Goal: Task Accomplishment & Management: Complete application form

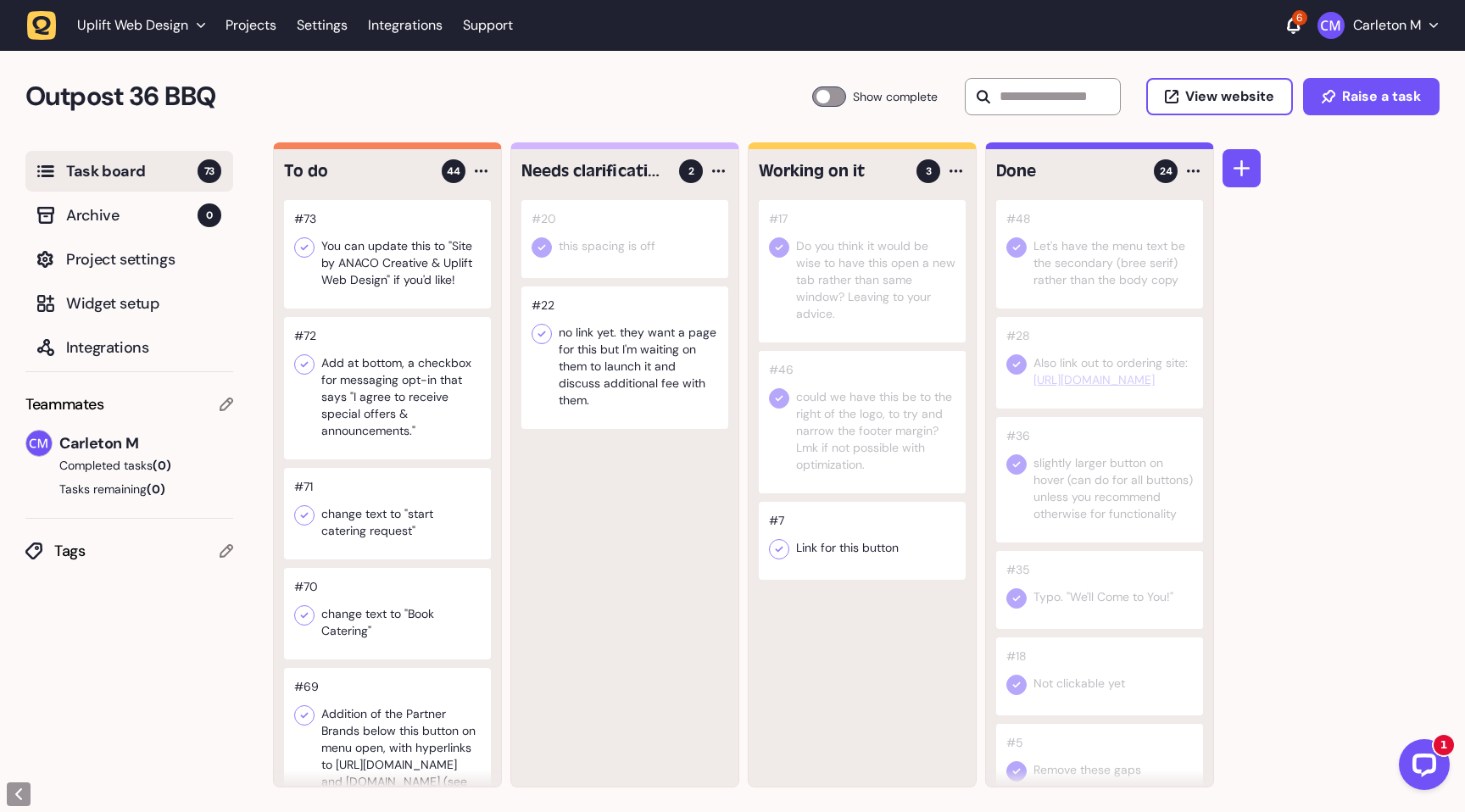
click at [818, 95] on div at bounding box center [830, 97] width 34 height 21
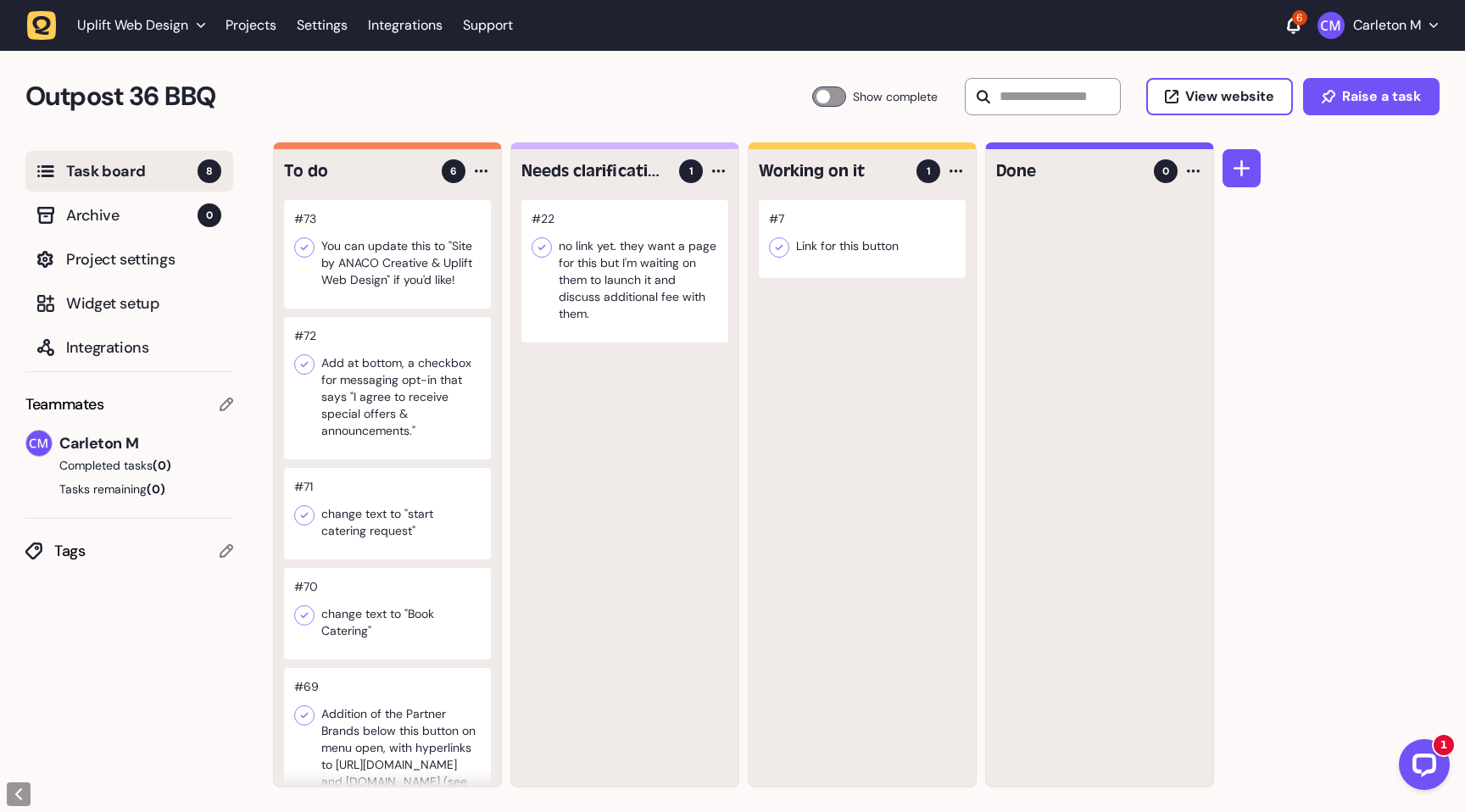
click at [425, 388] on div at bounding box center [387, 388] width 207 height 143
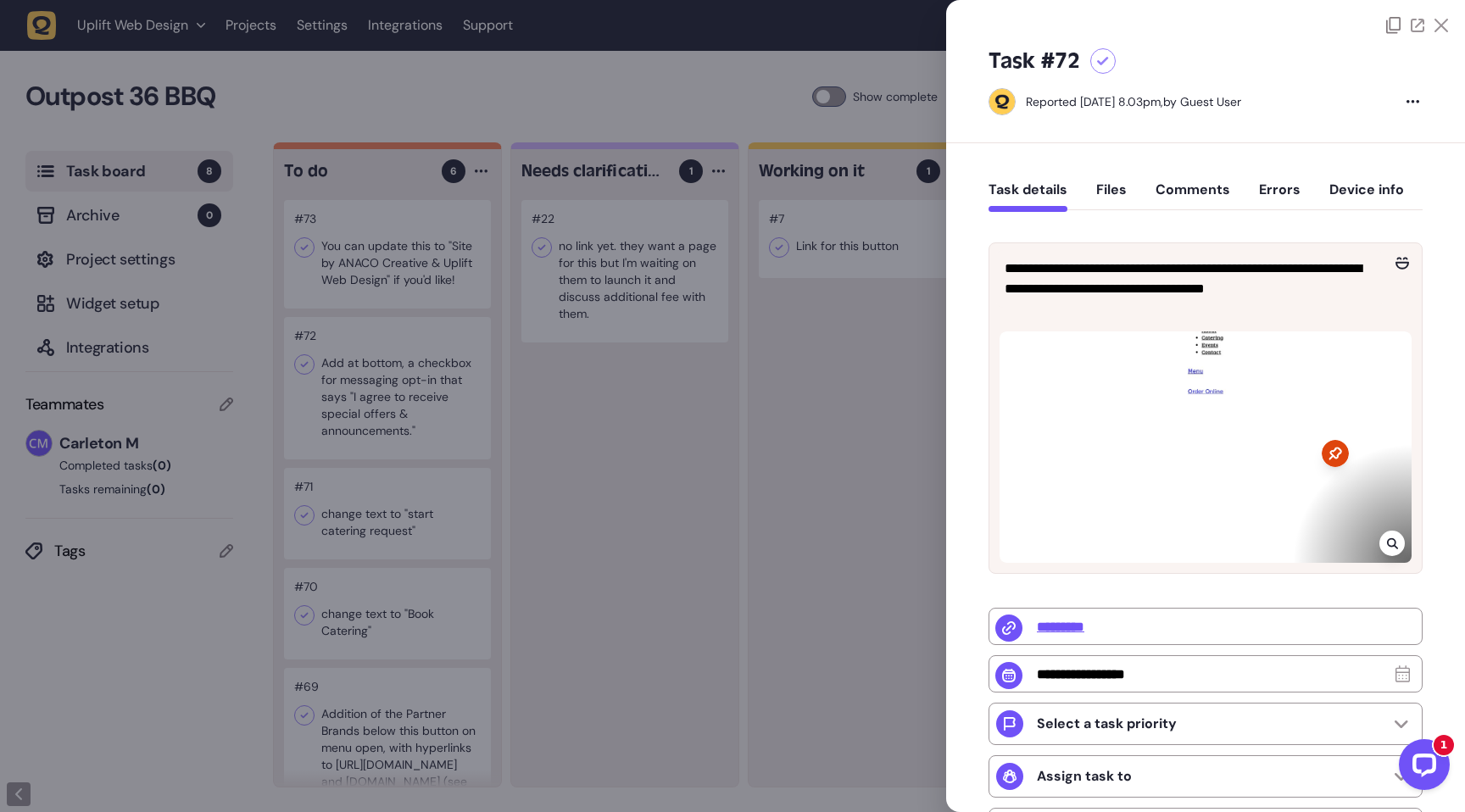
click at [729, 539] on div at bounding box center [732, 406] width 1465 height 812
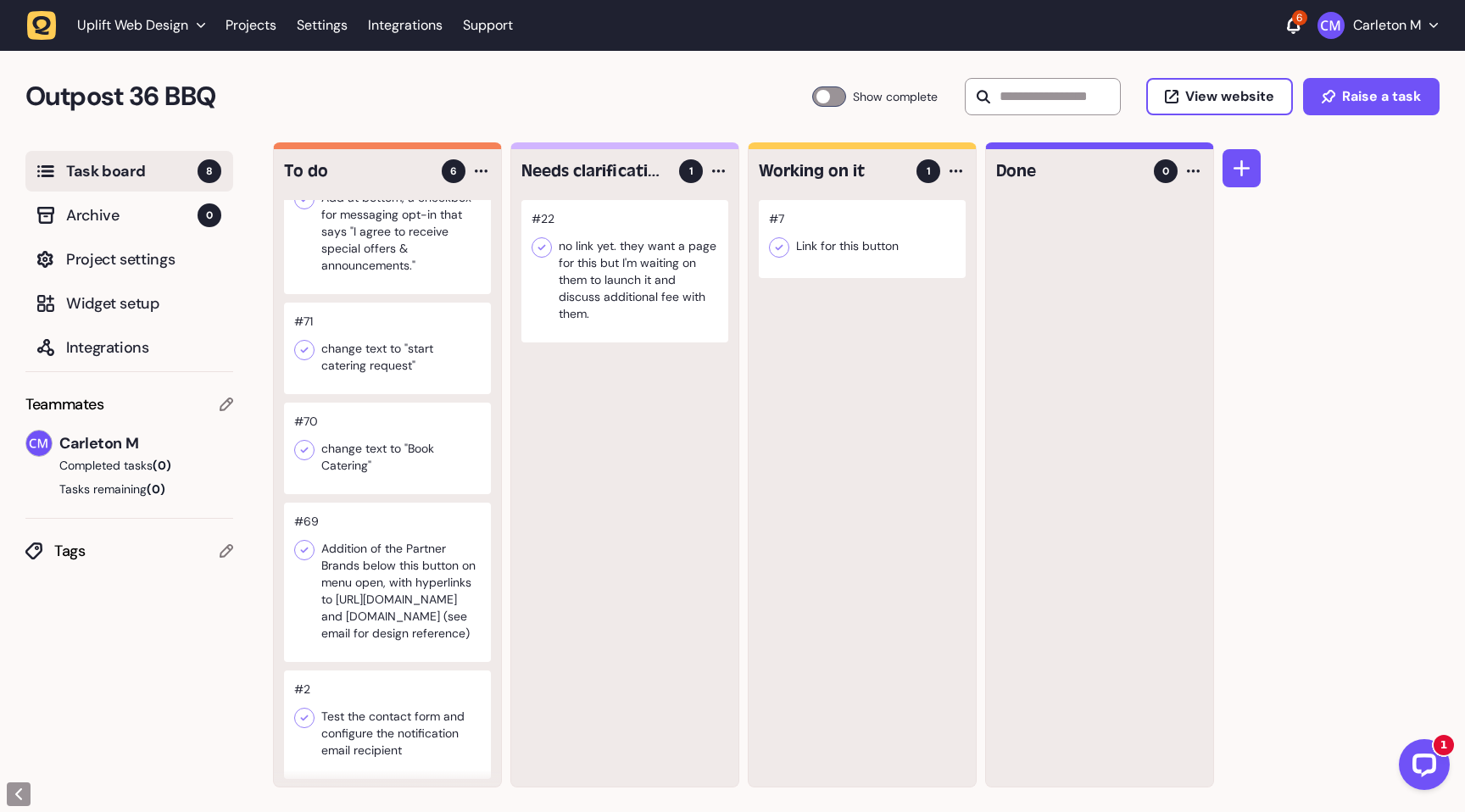
scroll to position [168, 0]
click at [298, 545] on icon at bounding box center [304, 548] width 17 height 17
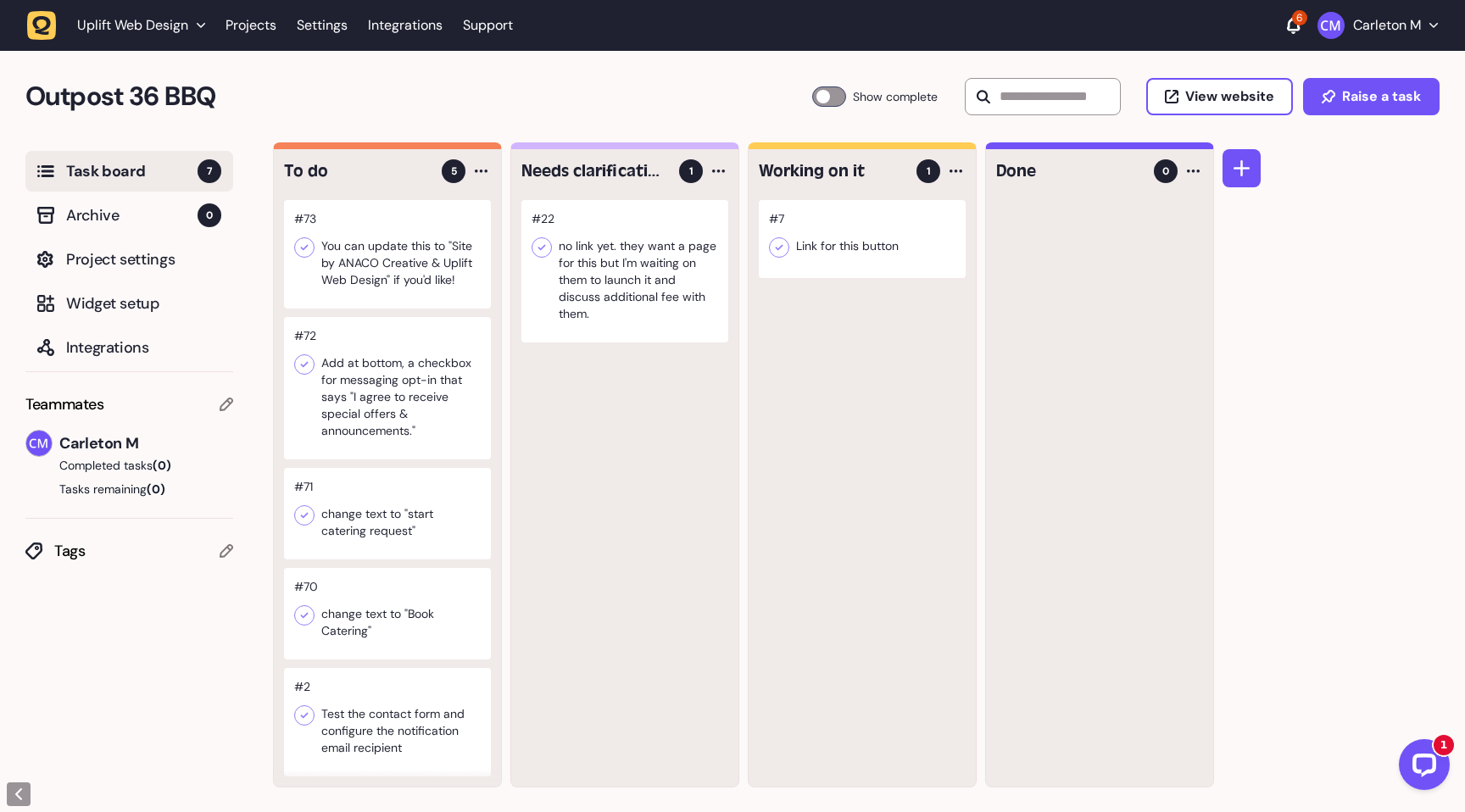
scroll to position [1, 0]
click at [393, 608] on div at bounding box center [387, 612] width 207 height 91
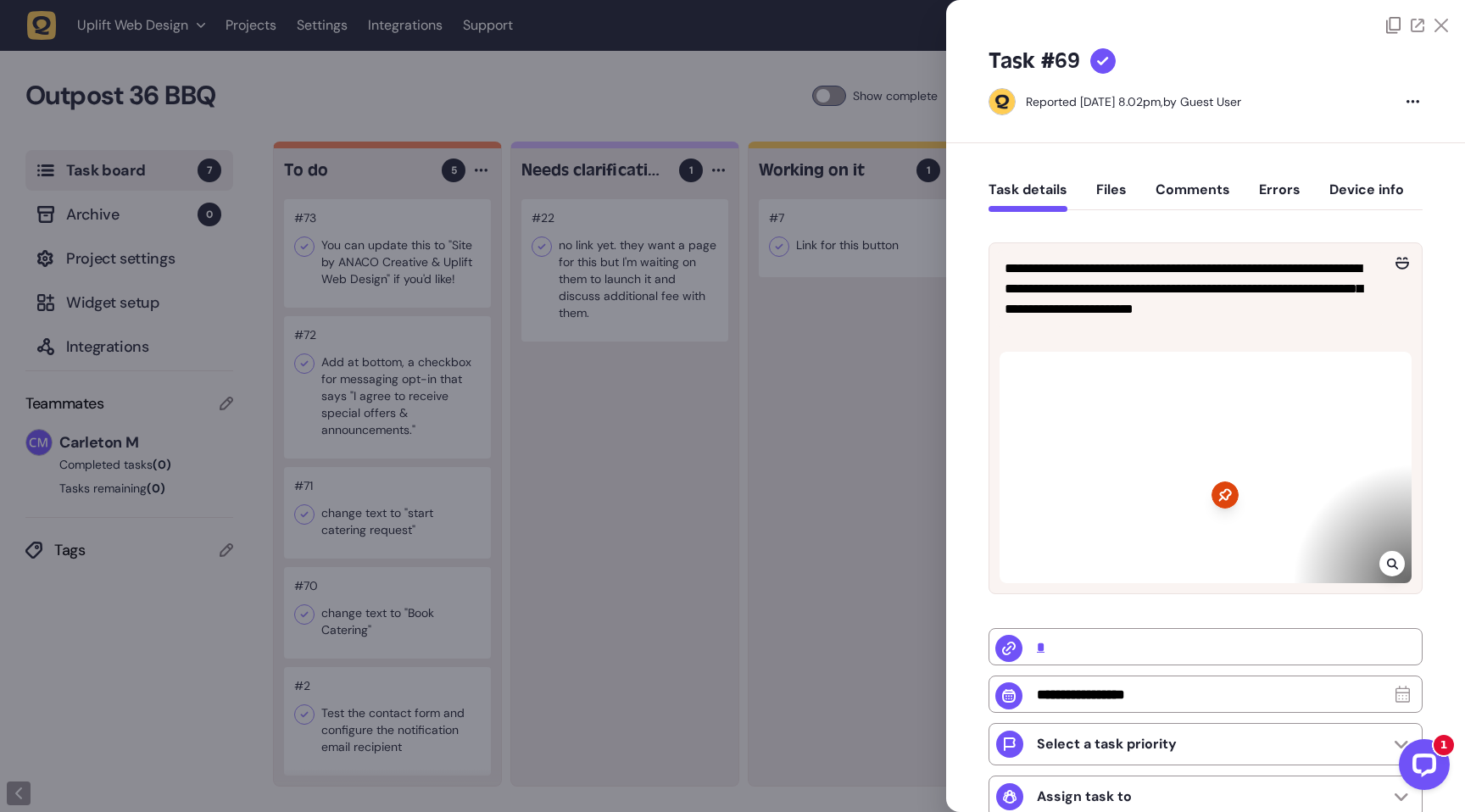
type input "**********"
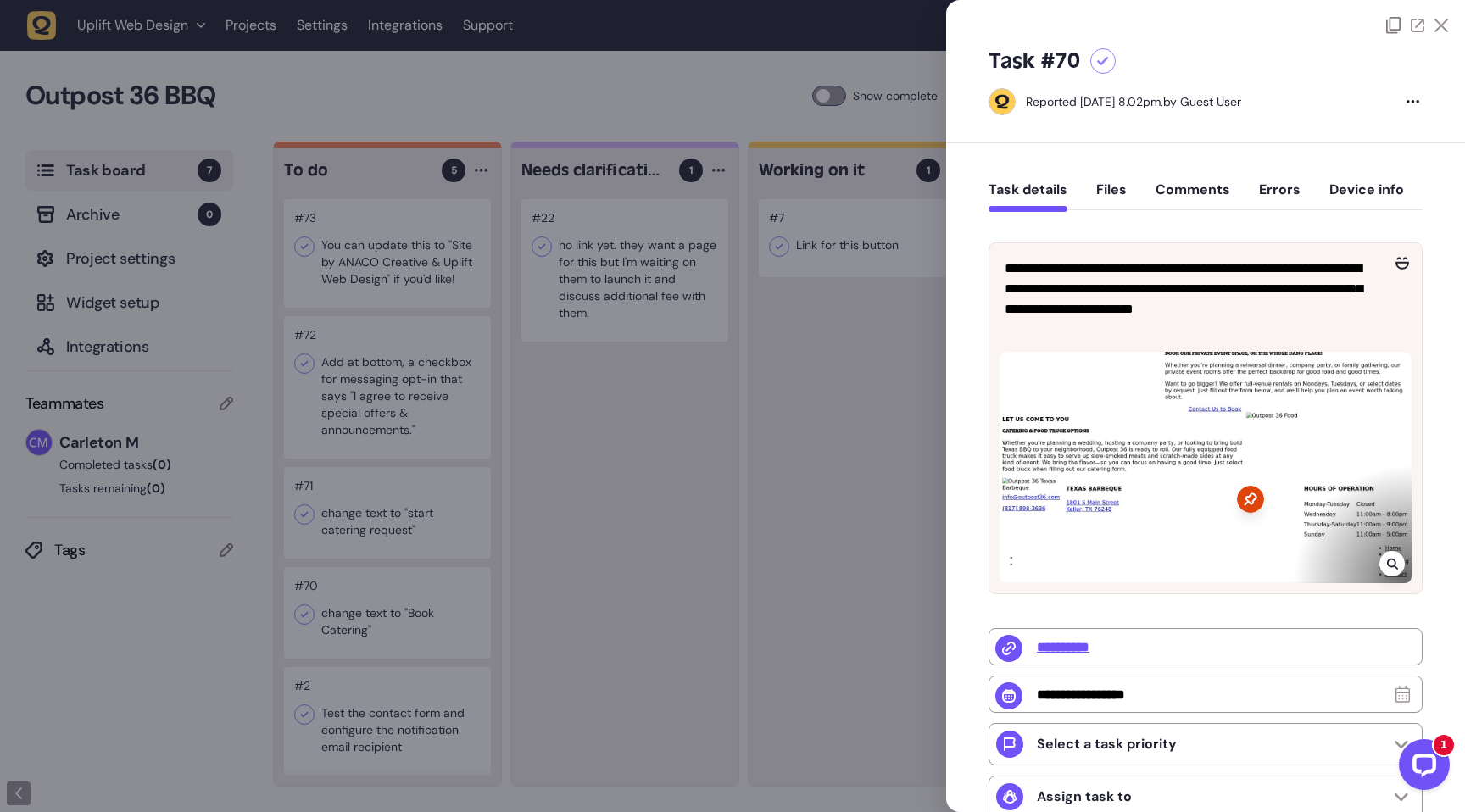
click at [1413, 29] on icon at bounding box center [1418, 26] width 14 height 14
click at [558, 480] on div at bounding box center [732, 406] width 1465 height 812
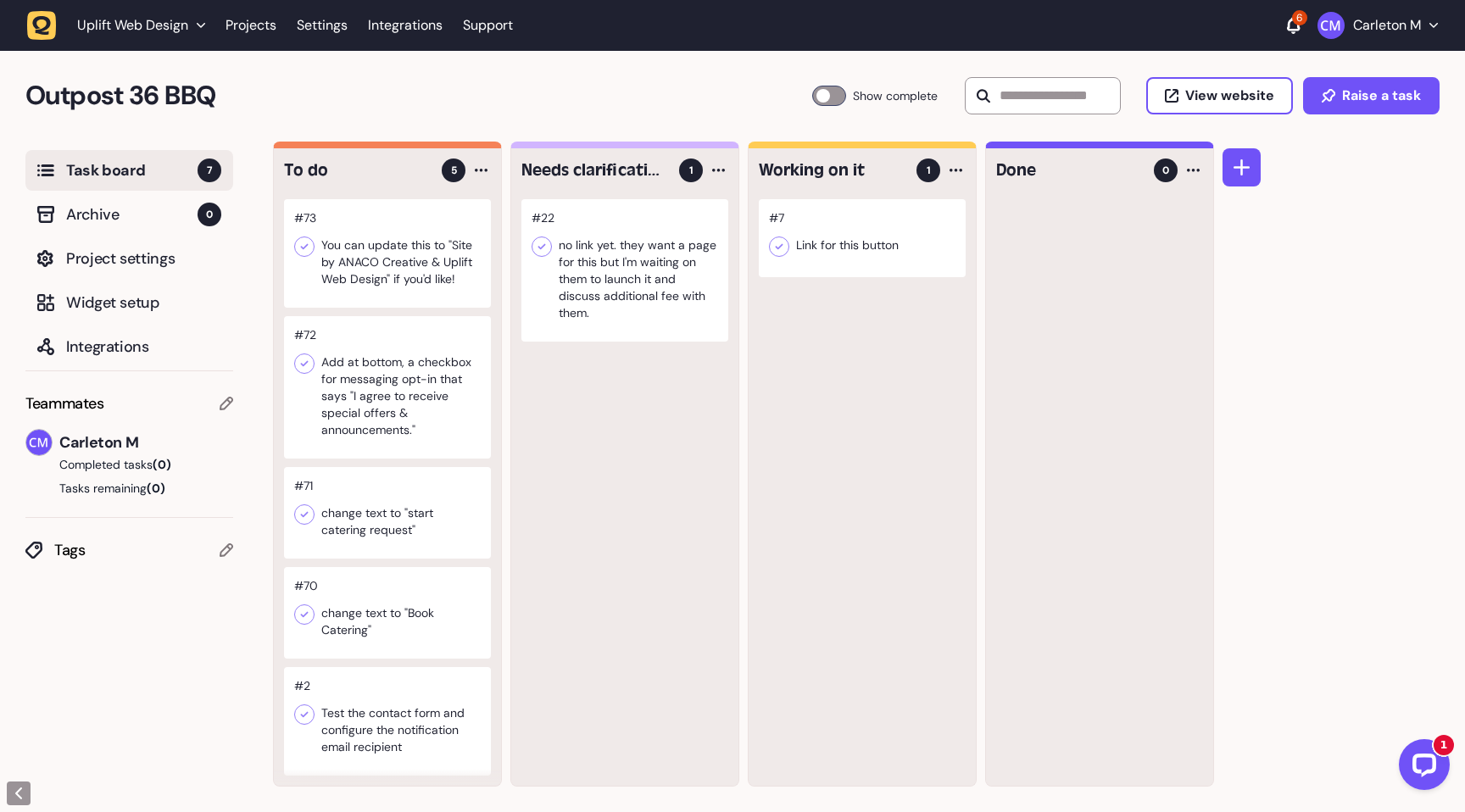
click at [412, 613] on div at bounding box center [387, 612] width 207 height 91
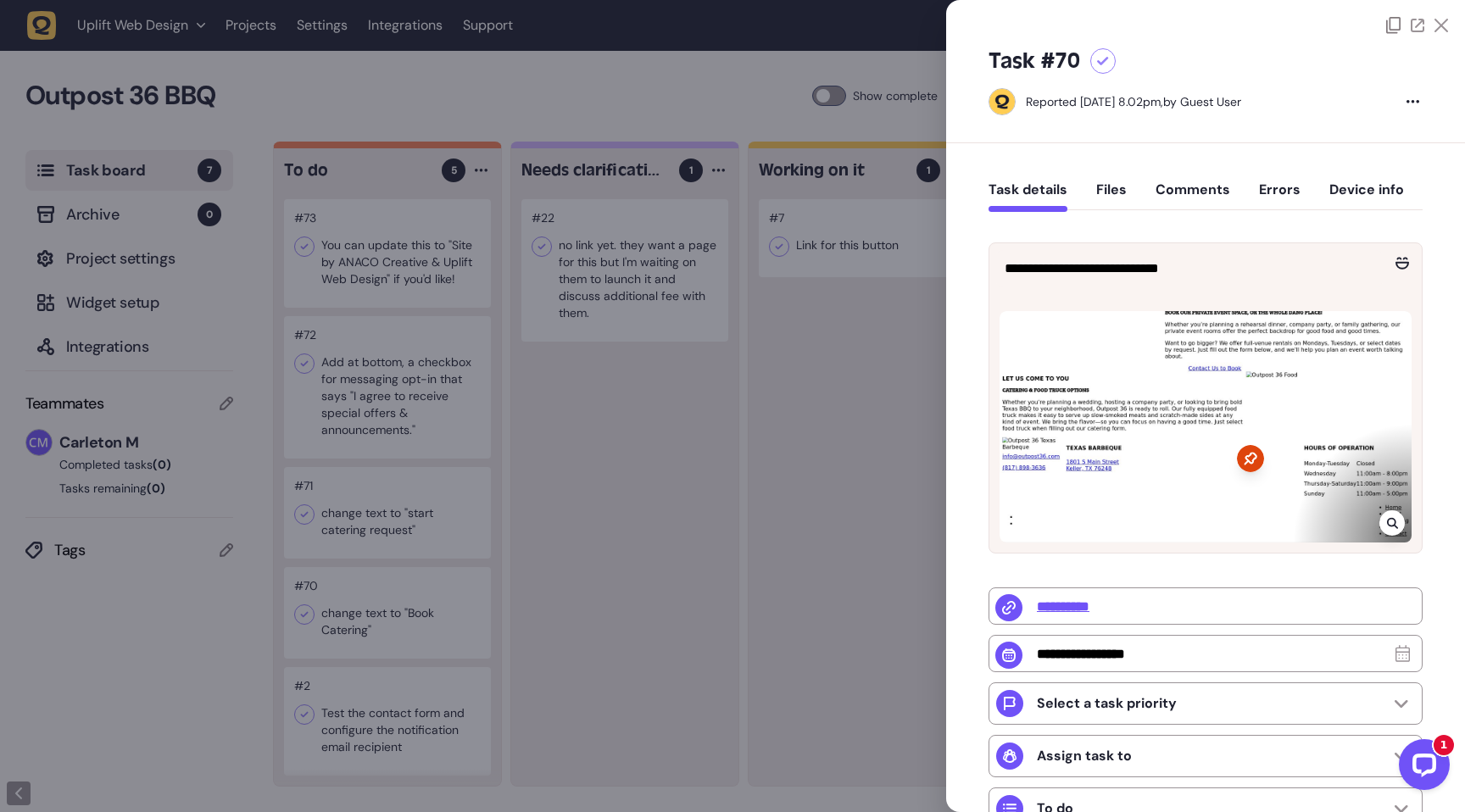
click at [1102, 64] on icon at bounding box center [1103, 61] width 12 height 9
click at [767, 527] on div at bounding box center [732, 406] width 1465 height 812
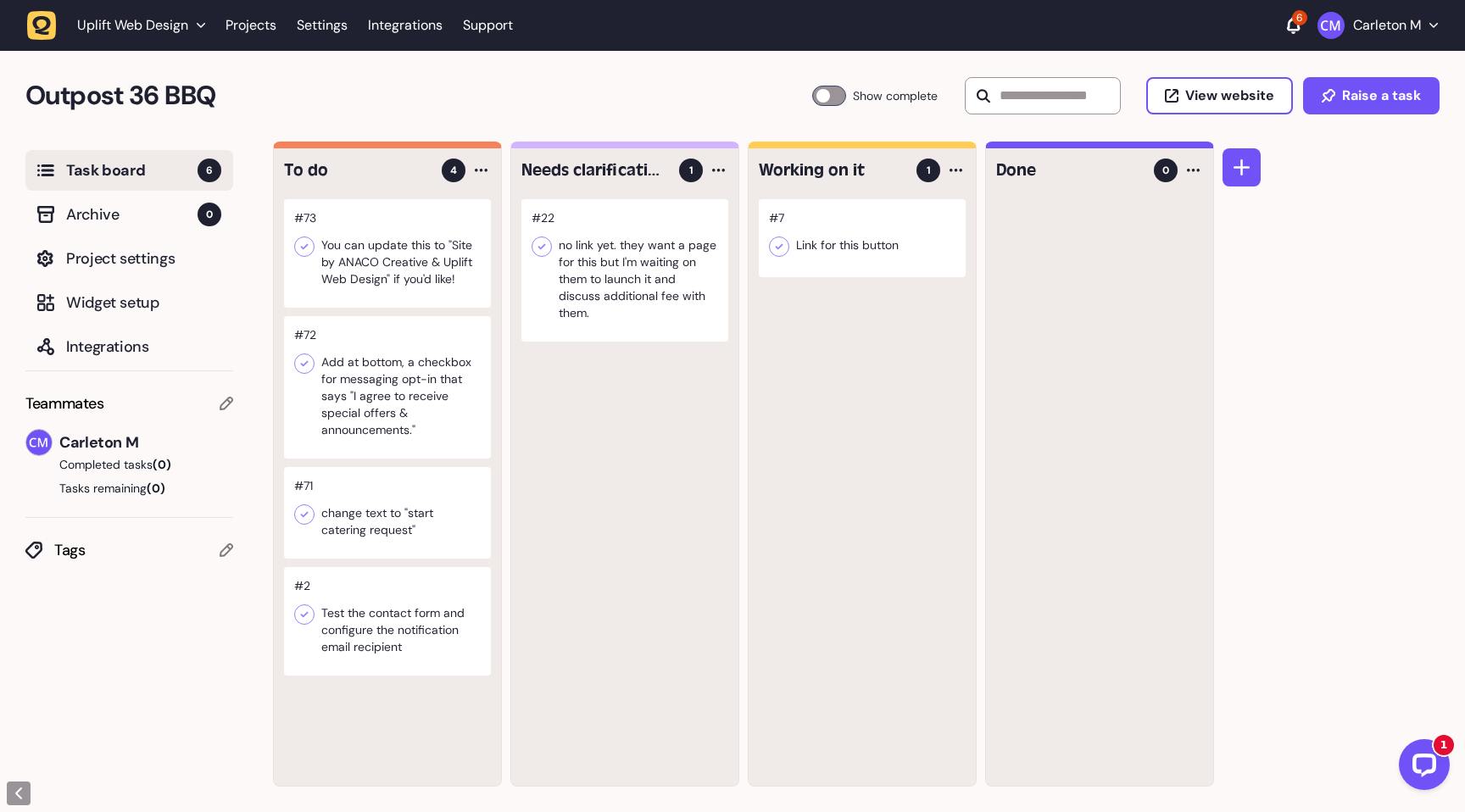
click at [399, 530] on div at bounding box center [387, 512] width 207 height 91
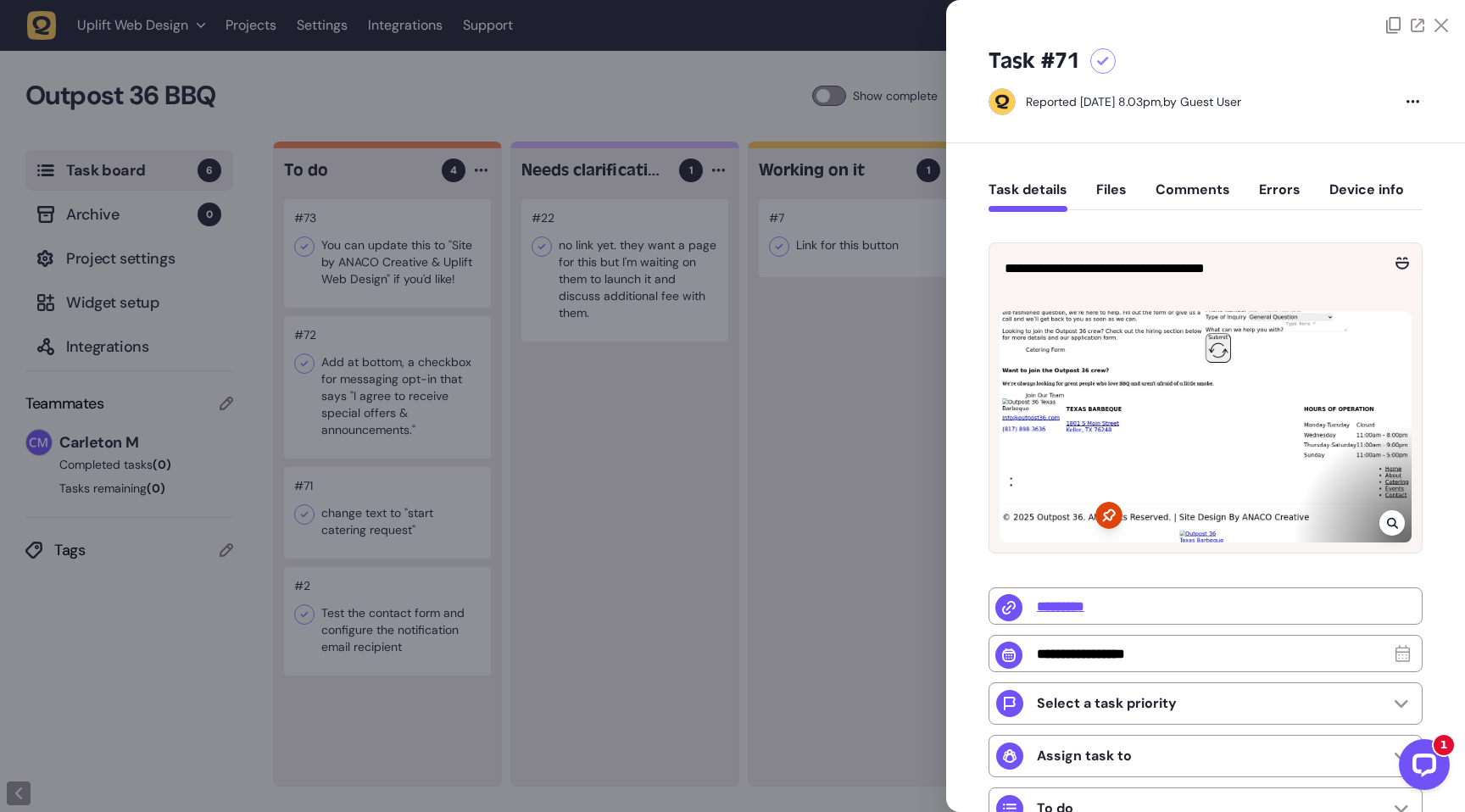
click at [1094, 65] on div at bounding box center [1103, 62] width 26 height 26
click at [630, 508] on div at bounding box center [732, 406] width 1465 height 812
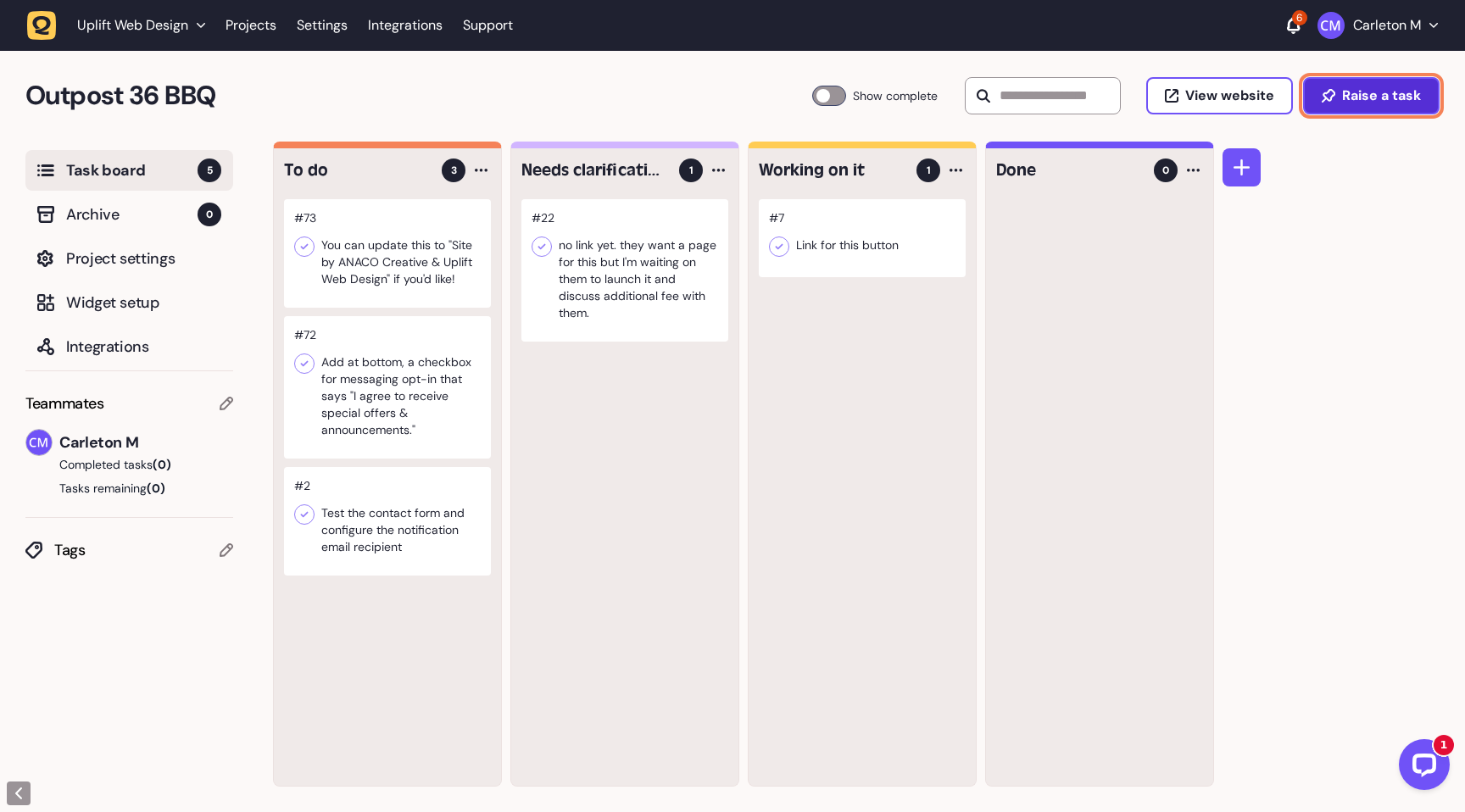
click at [1358, 107] on button "Raise a task" at bounding box center [1372, 96] width 137 height 38
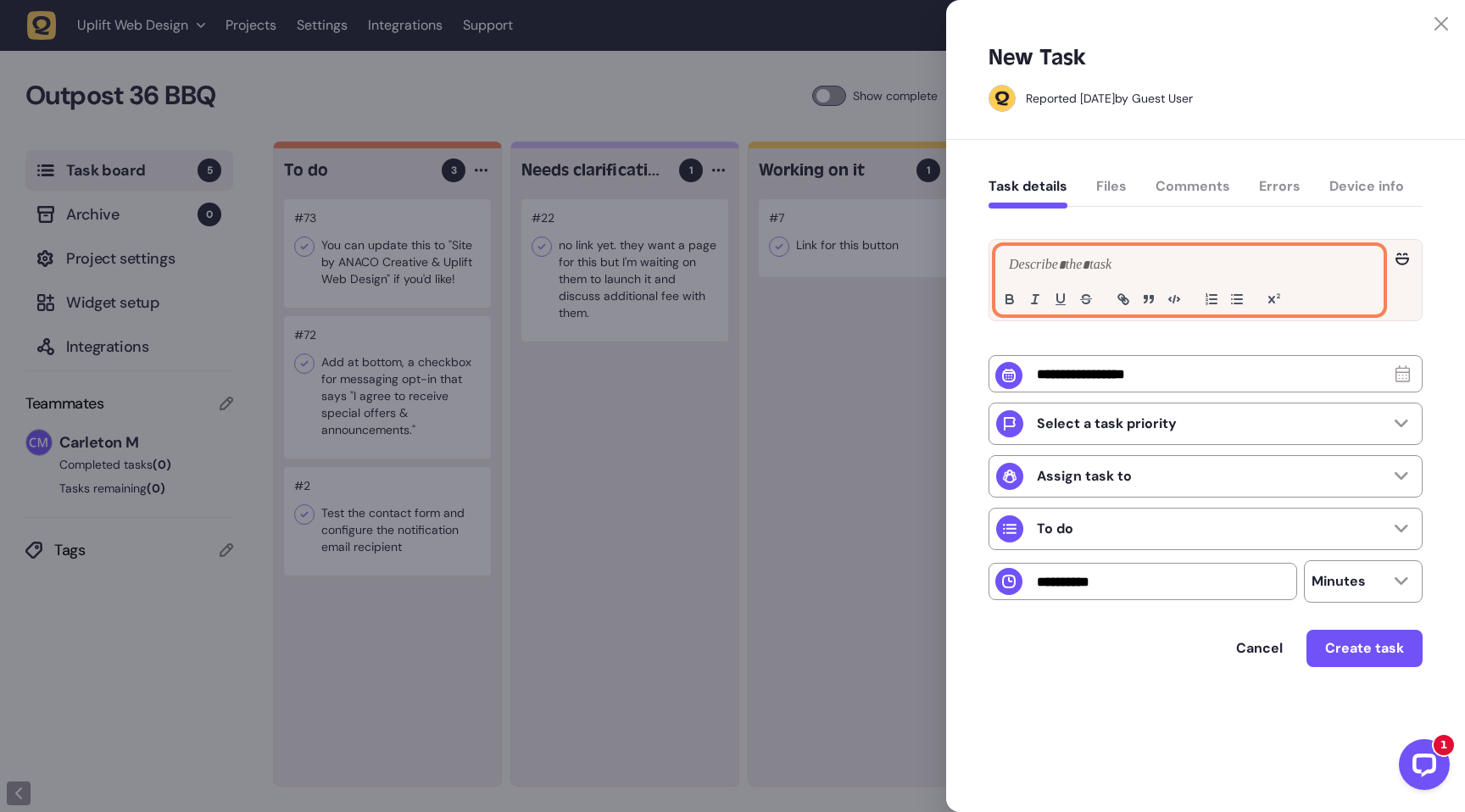
click at [1079, 267] on p at bounding box center [1190, 265] width 369 height 21
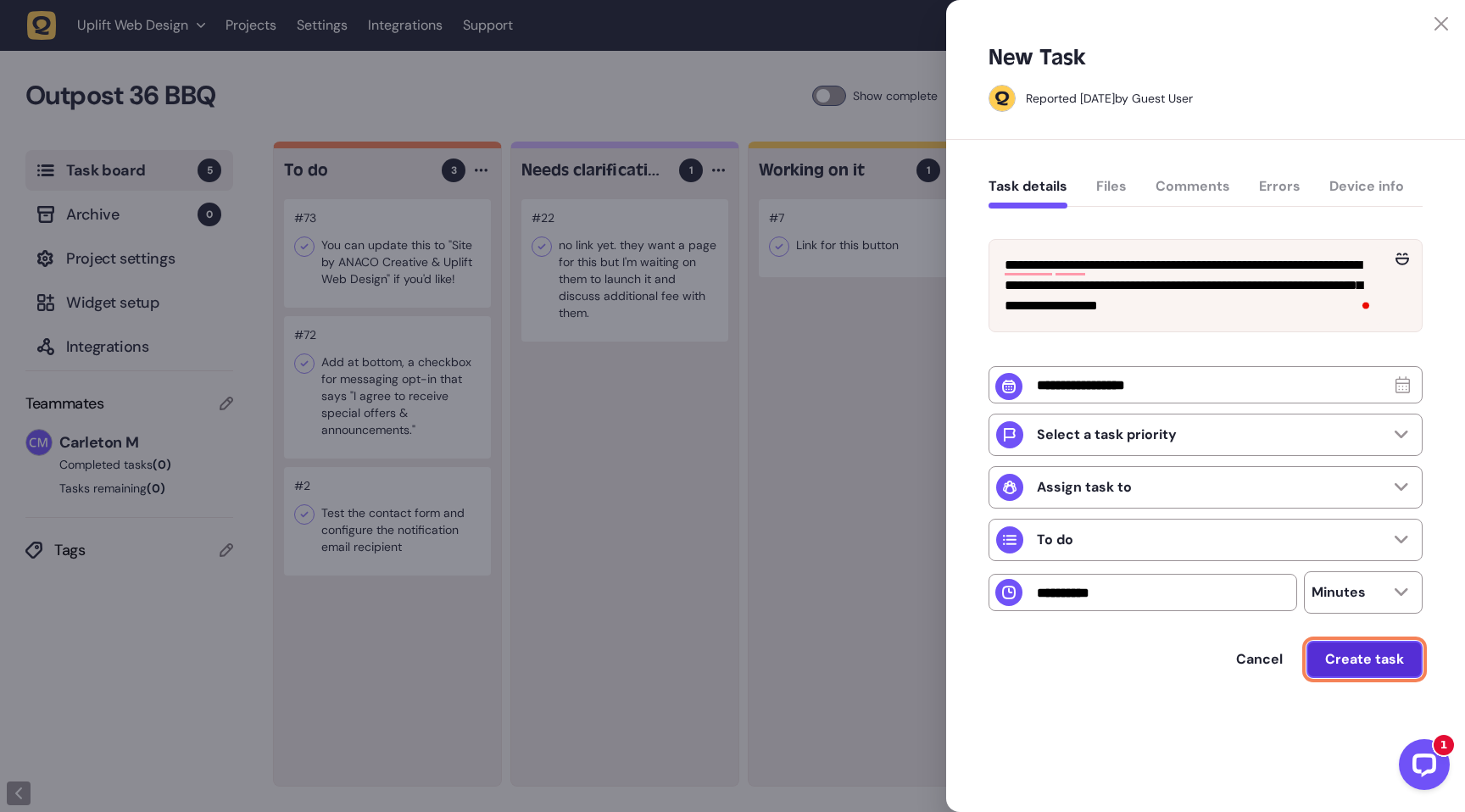
click at [1372, 666] on span "Create task" at bounding box center [1365, 660] width 79 height 14
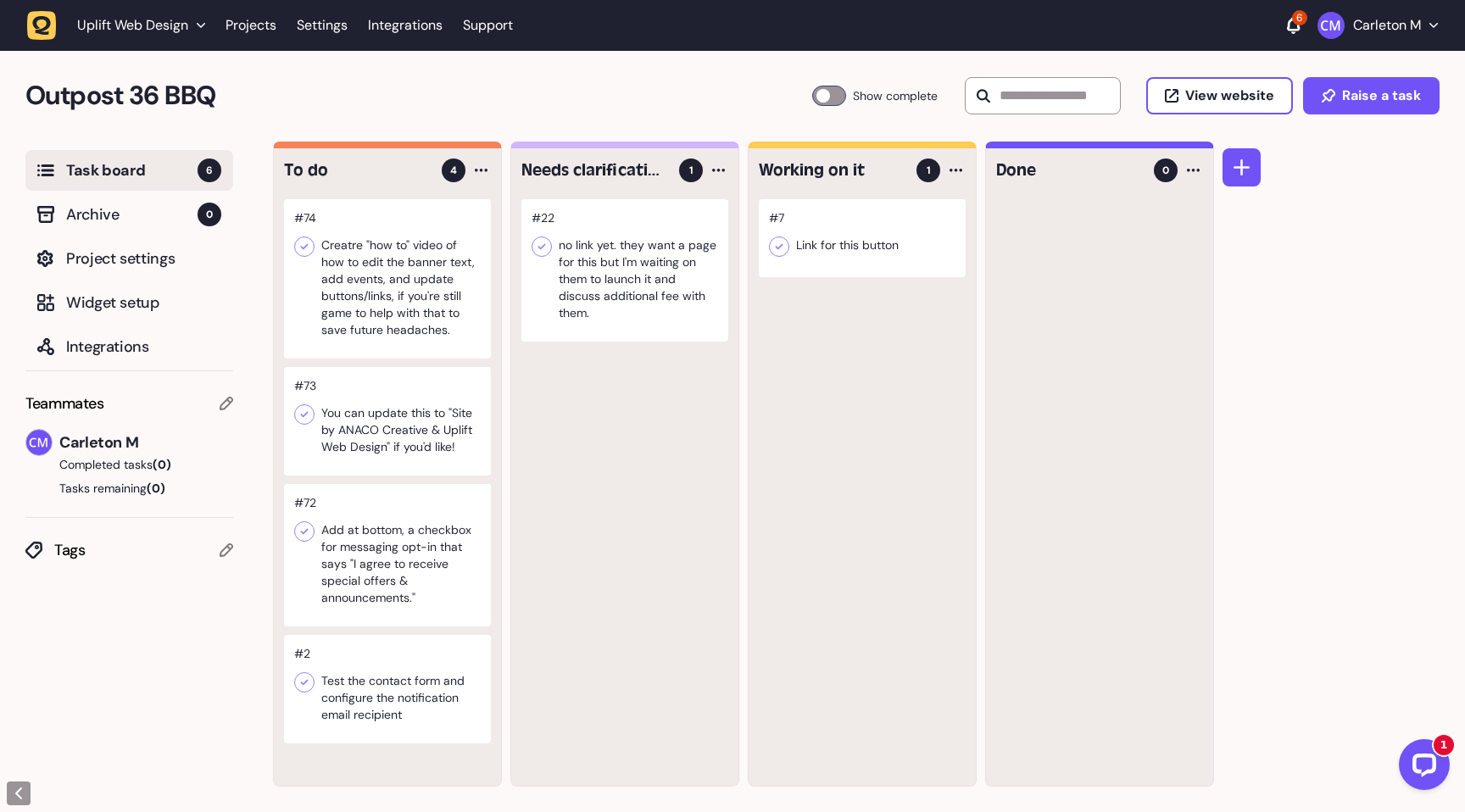
click at [395, 502] on div at bounding box center [387, 555] width 207 height 143
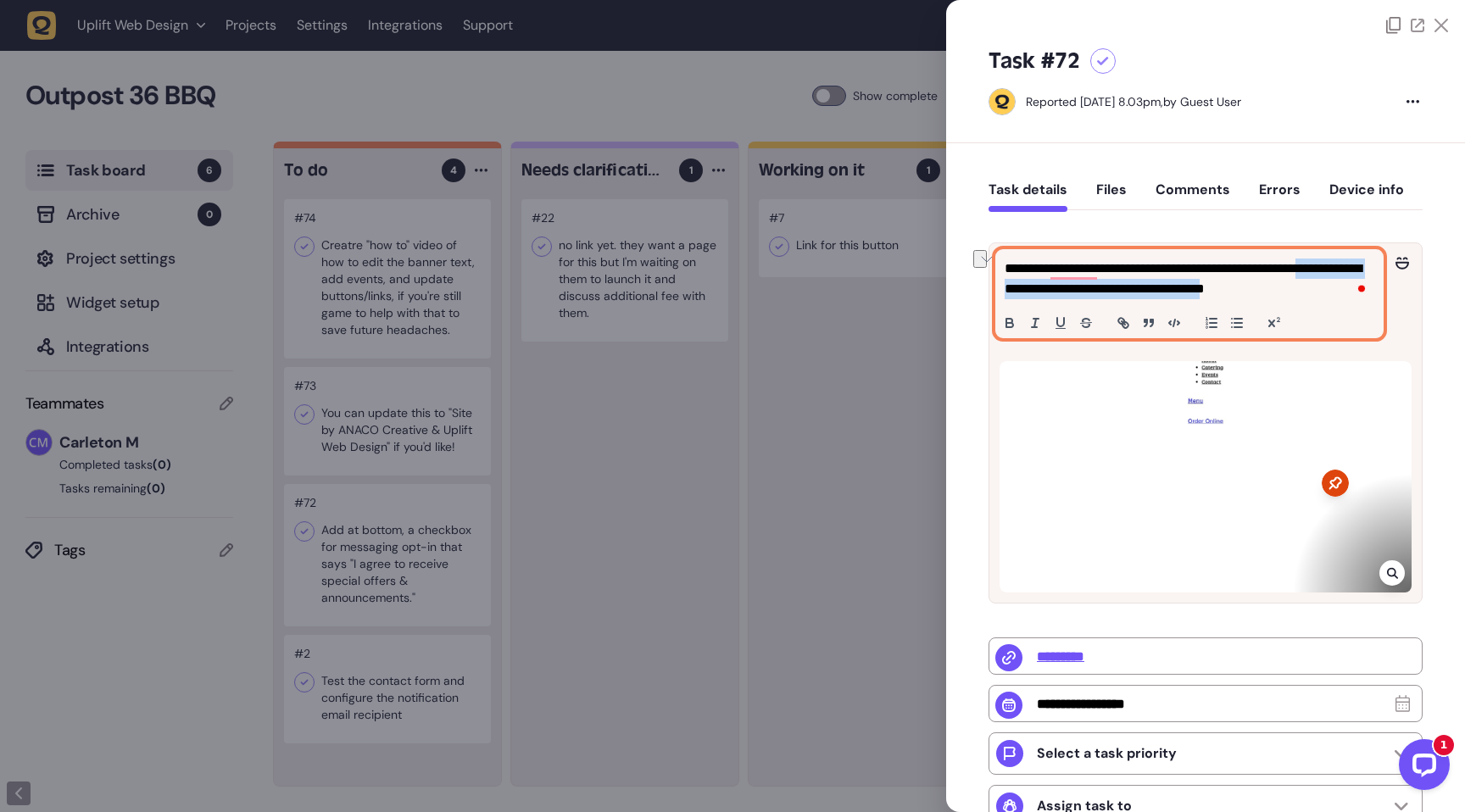
drag, startPoint x: 1359, startPoint y: 291, endPoint x: 1037, endPoint y: 298, distance: 322.1
click at [1037, 298] on p "**********" at bounding box center [1187, 279] width 365 height 41
click at [1320, 294] on p "**********" at bounding box center [1187, 279] width 365 height 41
drag, startPoint x: 1043, startPoint y: 291, endPoint x: 1350, endPoint y: 291, distance: 307.0
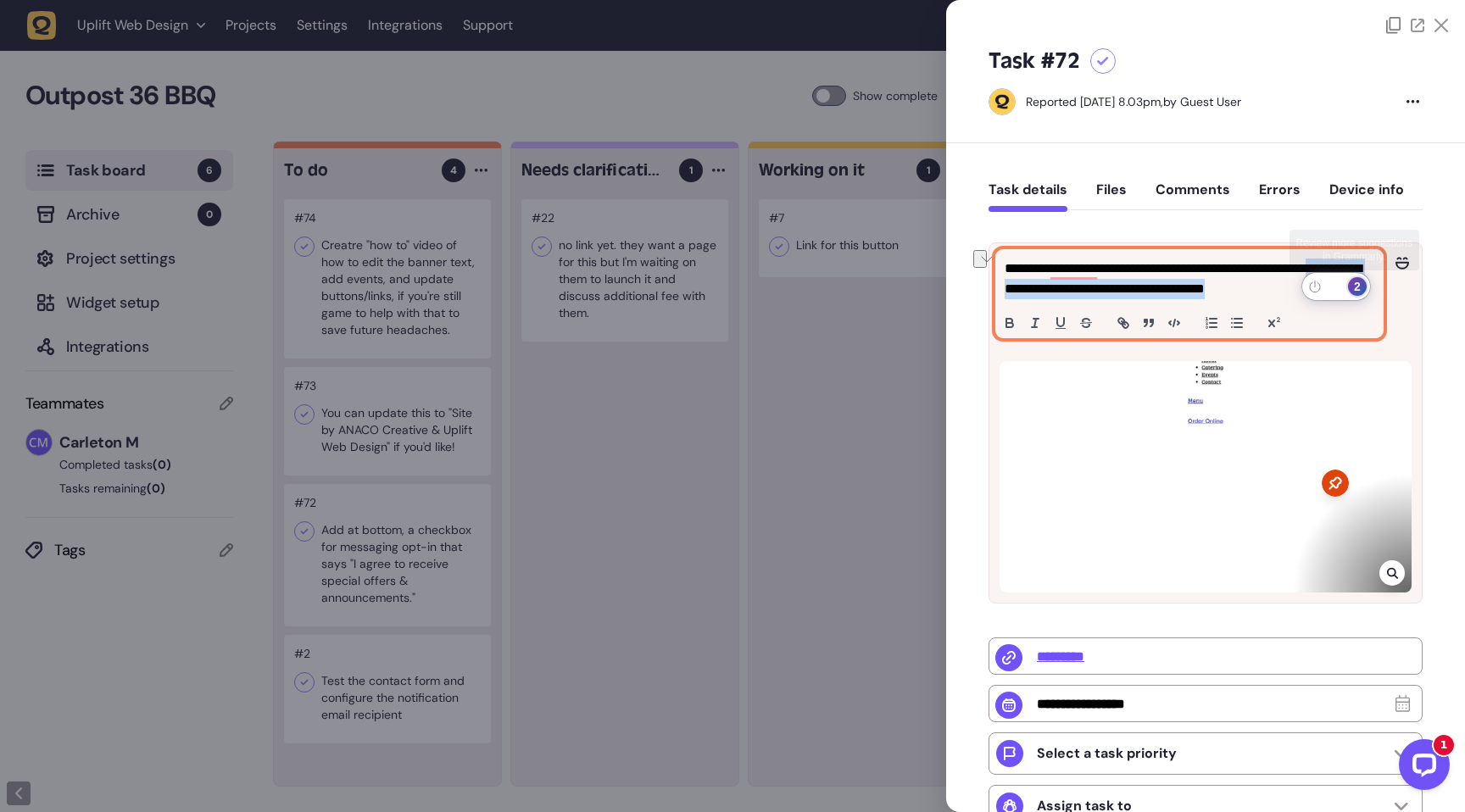
click at [1350, 291] on html "Uplift Web Design Projects Settings Integrations Support 6 Carleton M Outpost 3…" at bounding box center [732, 405] width 1465 height 813
copy p "**********"
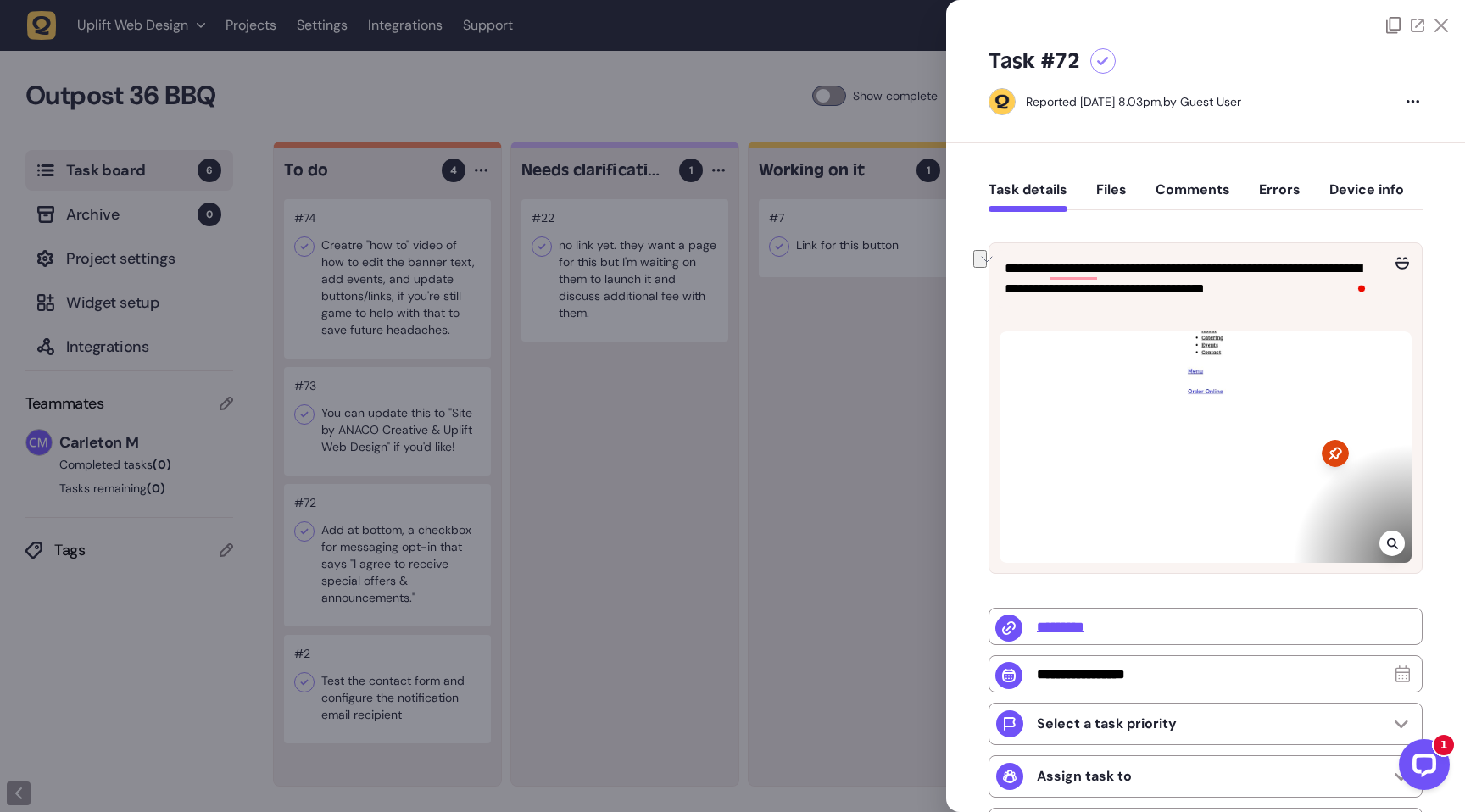
click at [963, 374] on div "**********" at bounding box center [1206, 597] width 519 height 909
click at [1102, 58] on icon at bounding box center [1103, 61] width 12 height 9
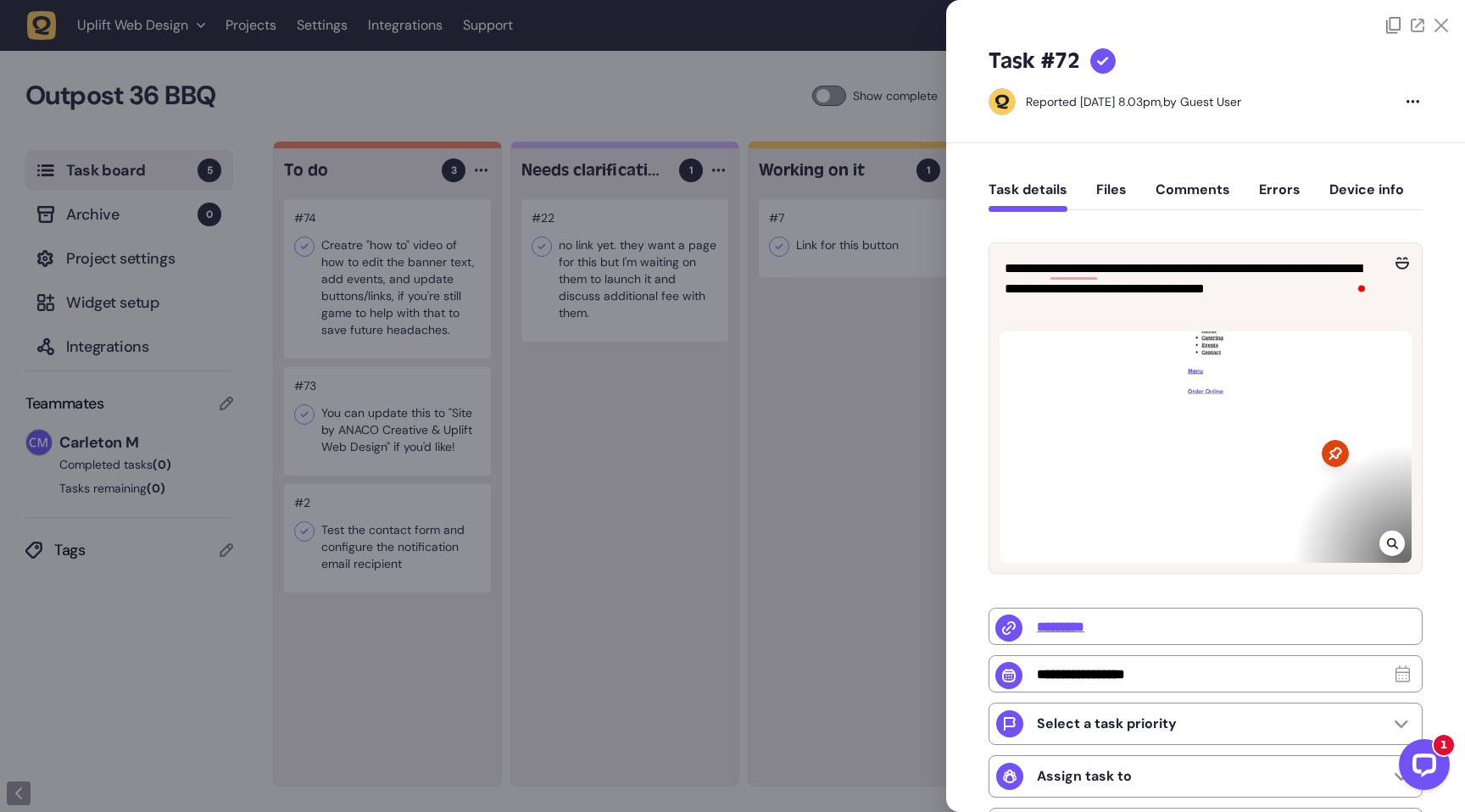
click at [1438, 26] on icon at bounding box center [1442, 26] width 14 height 14
